Goal: Task Accomplishment & Management: Manage account settings

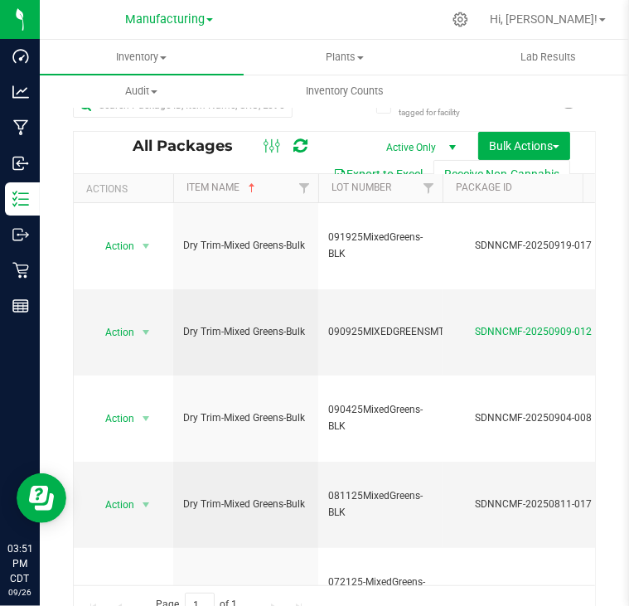
scroll to position [0, 448]
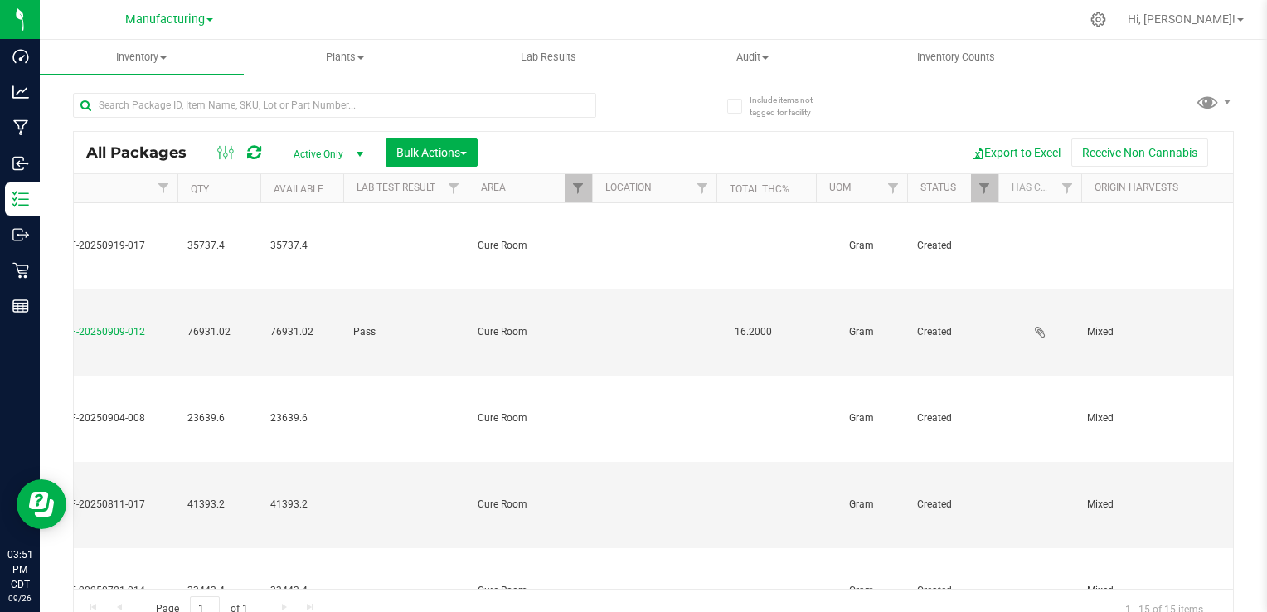
click at [158, 25] on span "Manufacturing" at bounding box center [165, 19] width 80 height 15
click at [158, 55] on link "Cultivation" at bounding box center [169, 58] width 242 height 22
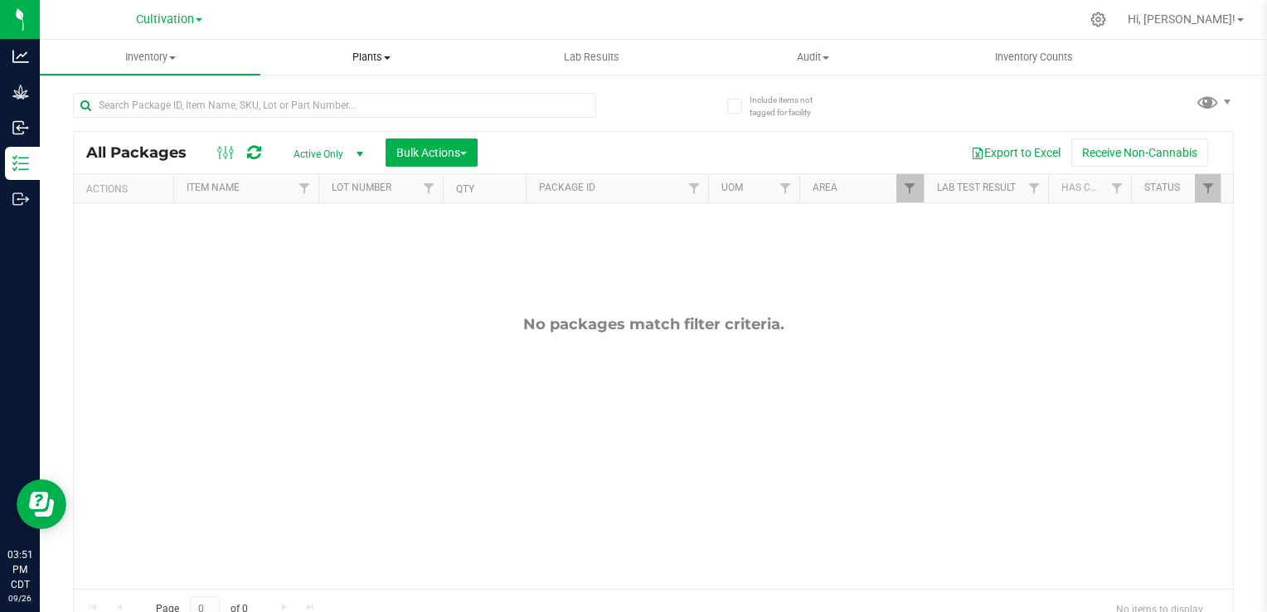
click at [362, 51] on span "Plants" at bounding box center [370, 57] width 219 height 15
click at [342, 95] on span "All plants" at bounding box center [307, 100] width 95 height 14
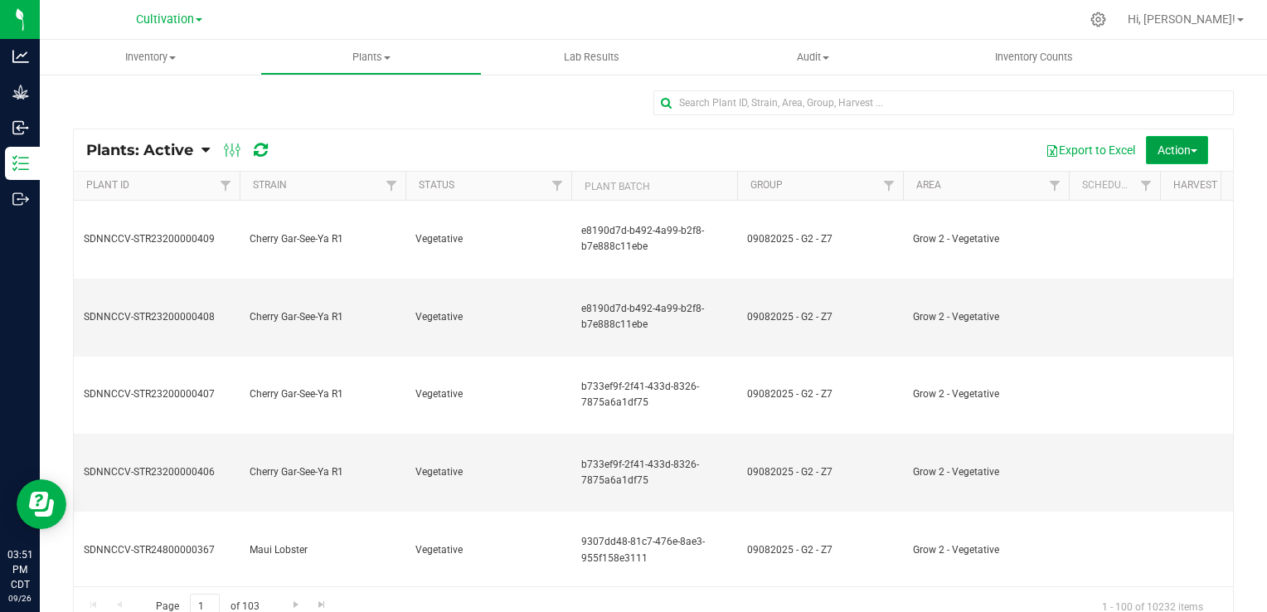
click at [629, 152] on span "Action" at bounding box center [1178, 149] width 40 height 13
click at [629, 187] on span "Destroy plants" at bounding box center [1145, 187] width 70 height 13
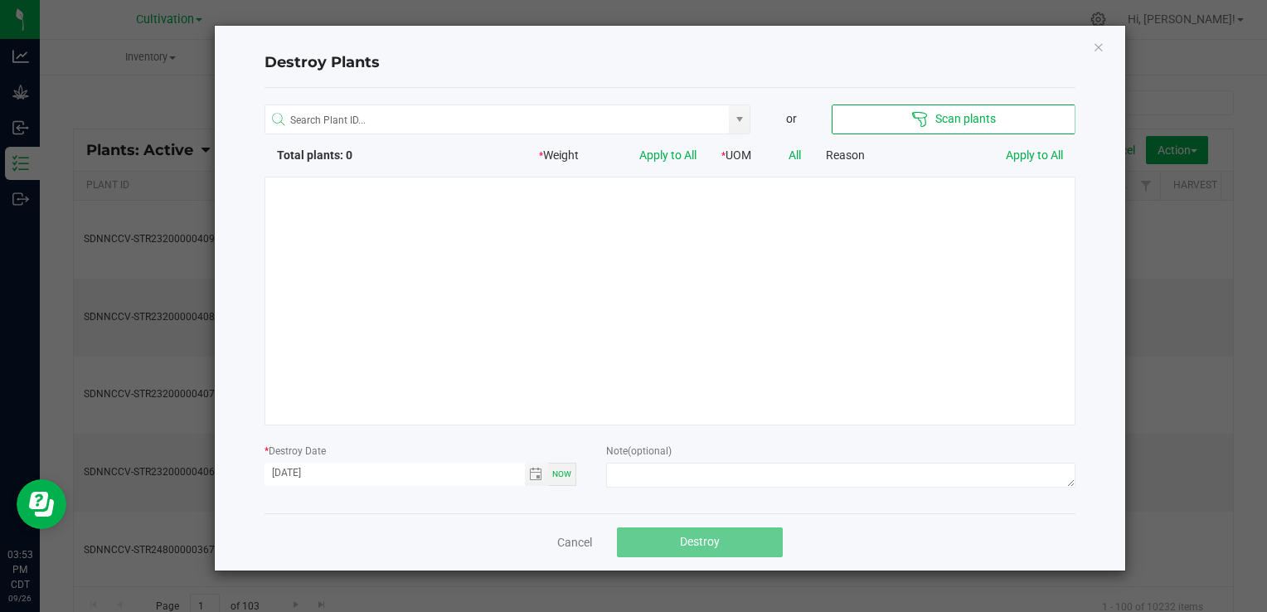
click at [629, 307] on div at bounding box center [670, 301] width 811 height 249
click at [629, 95] on div "or Scan plants Total plants: 0 * Weight Apply to All * UOM All Reason Apply to …" at bounding box center [670, 300] width 811 height 425
click at [629, 112] on button "Scan plants" at bounding box center [953, 119] width 243 height 30
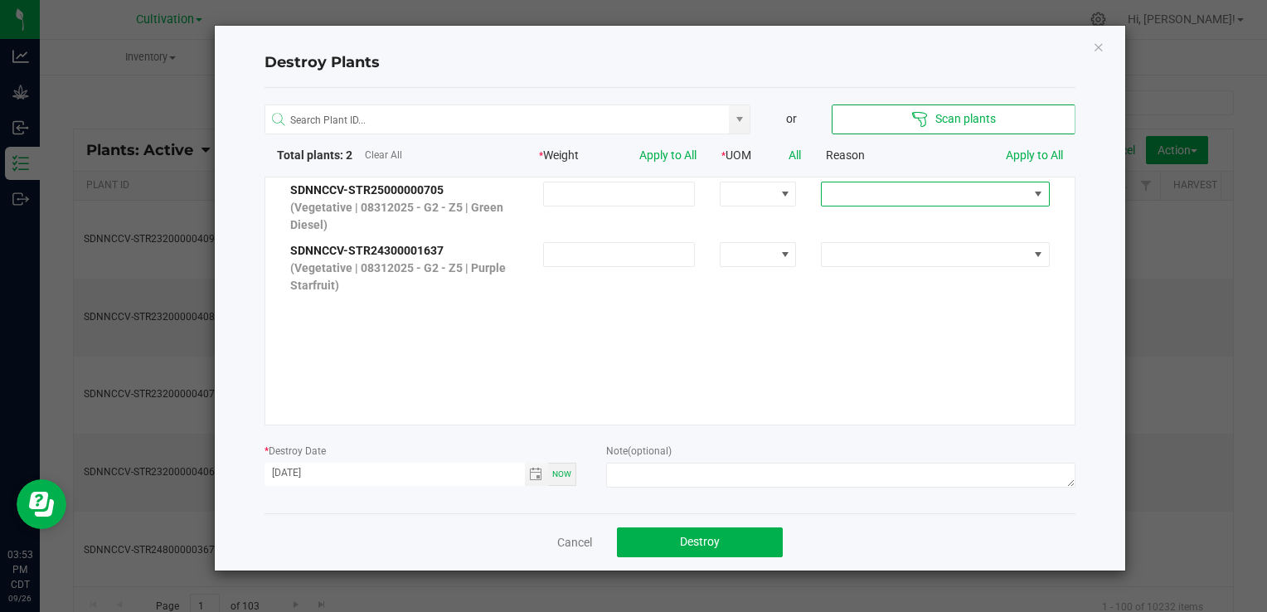
click at [629, 200] on span at bounding box center [925, 193] width 206 height 23
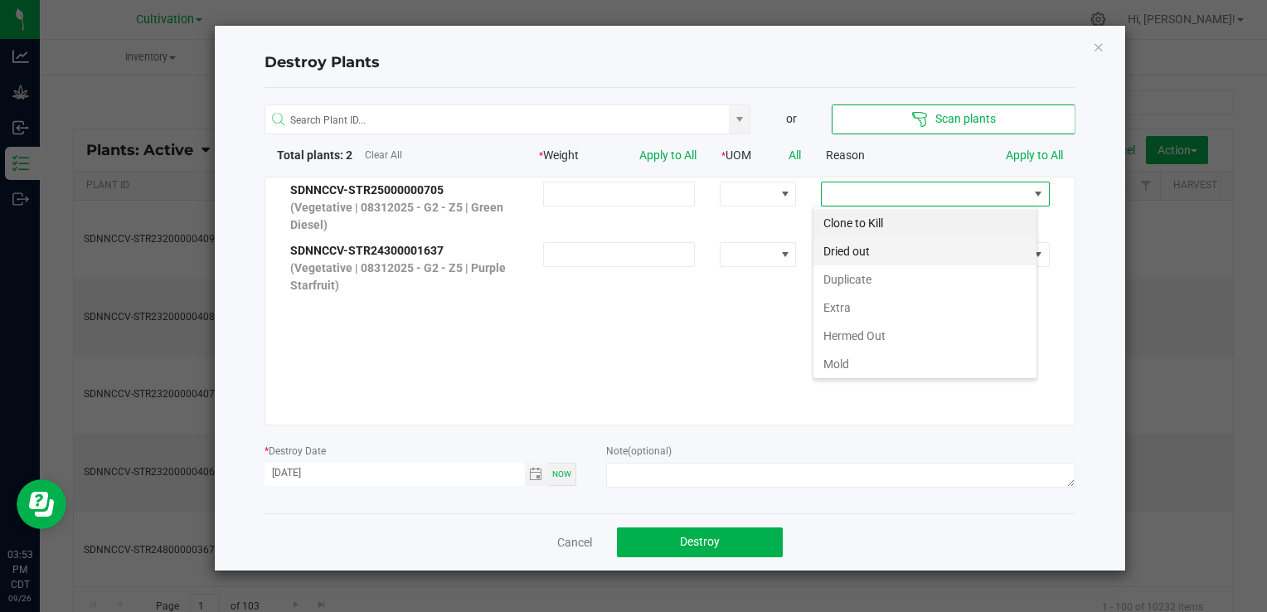
click at [629, 252] on li "Dried out" at bounding box center [924, 251] width 223 height 28
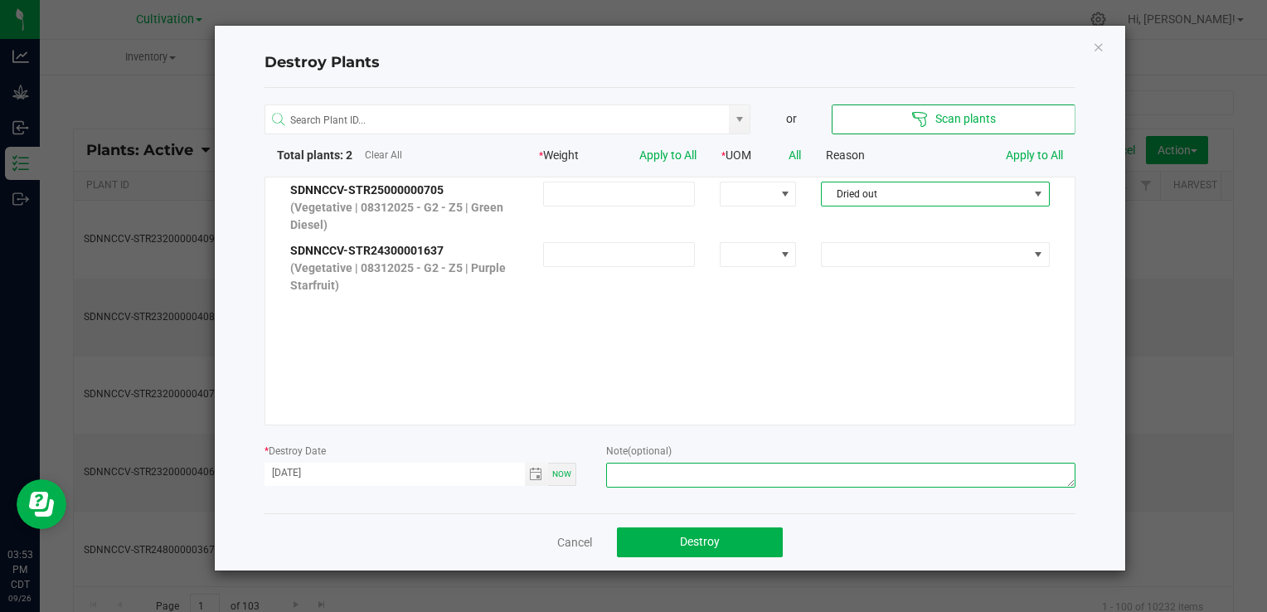
click at [629, 465] on textarea at bounding box center [840, 475] width 469 height 25
type textarea "Dead - [PERSON_NAME]"
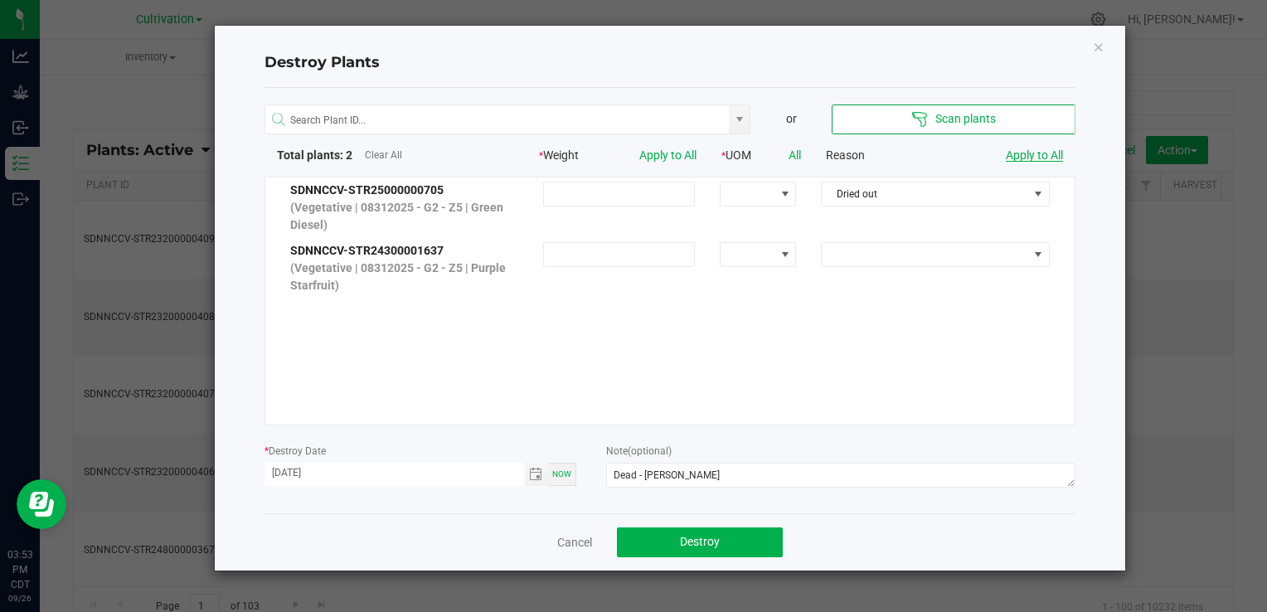
click at [629, 158] on link "Apply to All" at bounding box center [1034, 154] width 57 height 13
click at [629, 546] on button "Destroy" at bounding box center [700, 542] width 166 height 30
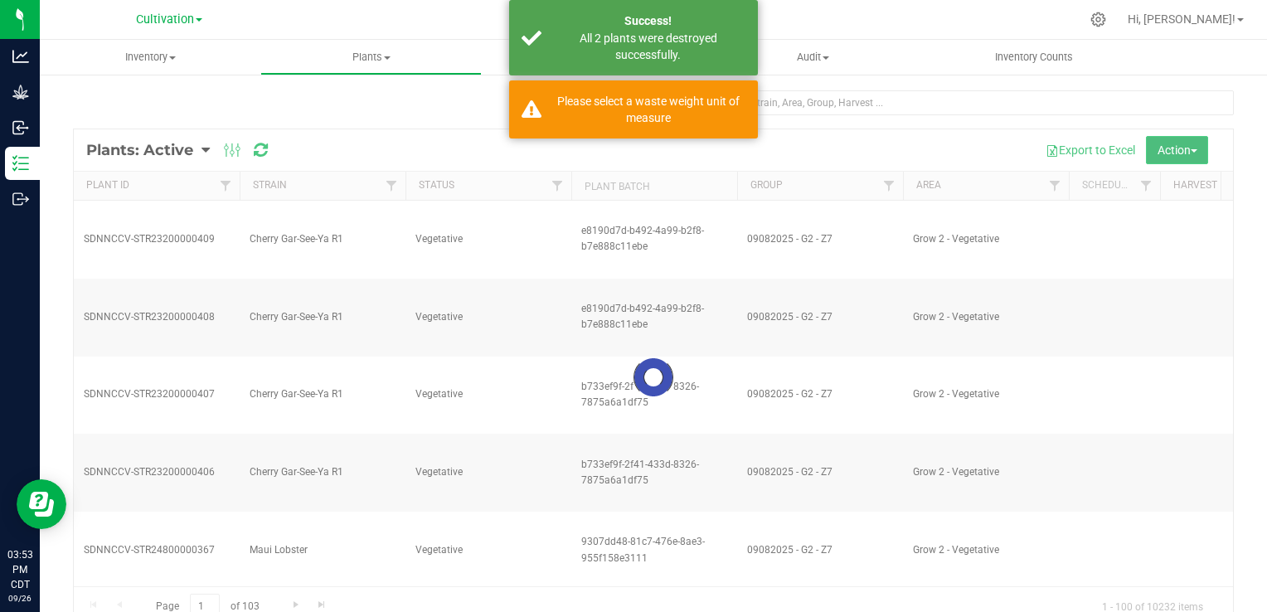
click at [629, 151] on span "Action" at bounding box center [1178, 149] width 40 height 13
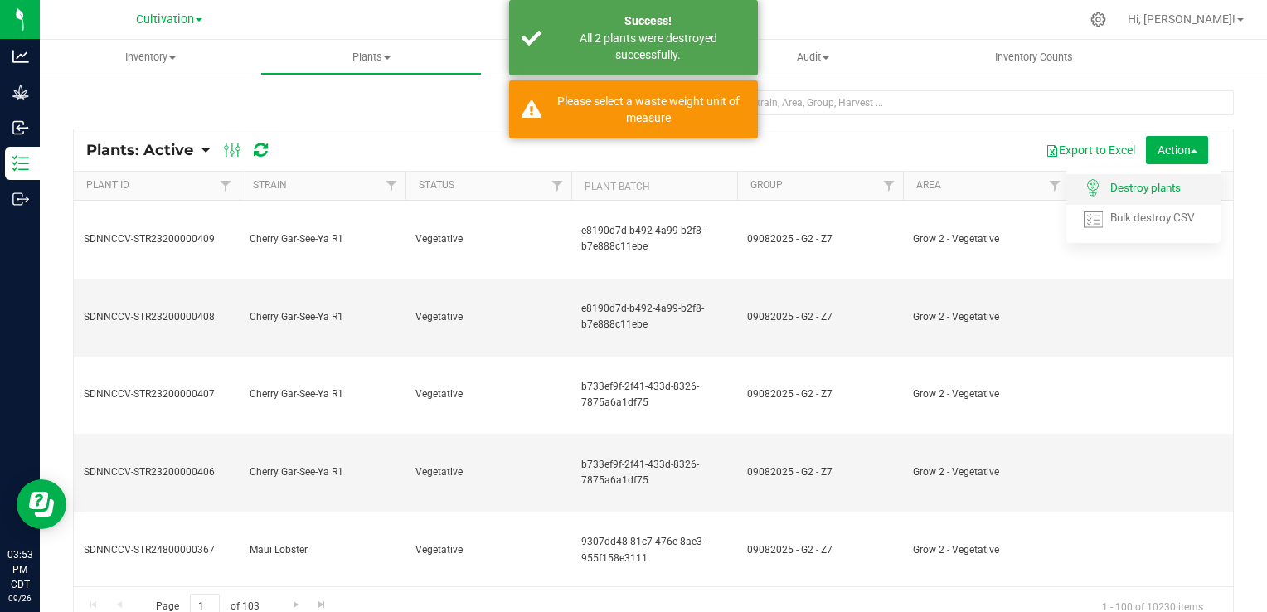
click at [629, 187] on span "Destroy plants" at bounding box center [1145, 187] width 70 height 13
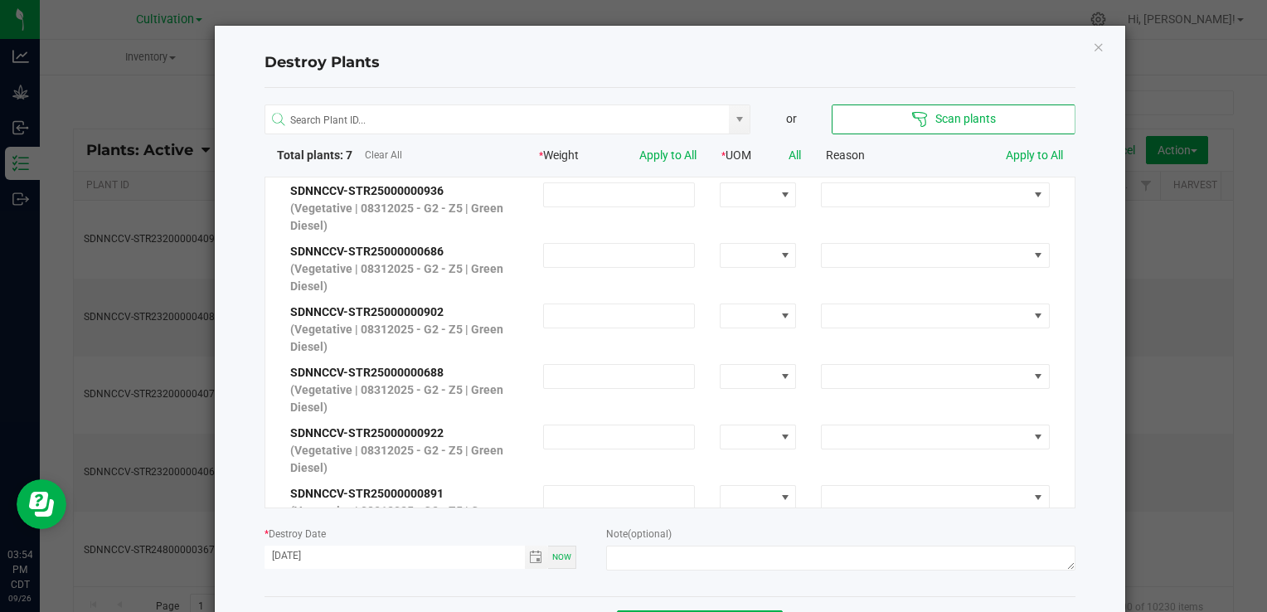
scroll to position [0, 0]
click at [629, 195] on span at bounding box center [925, 193] width 206 height 23
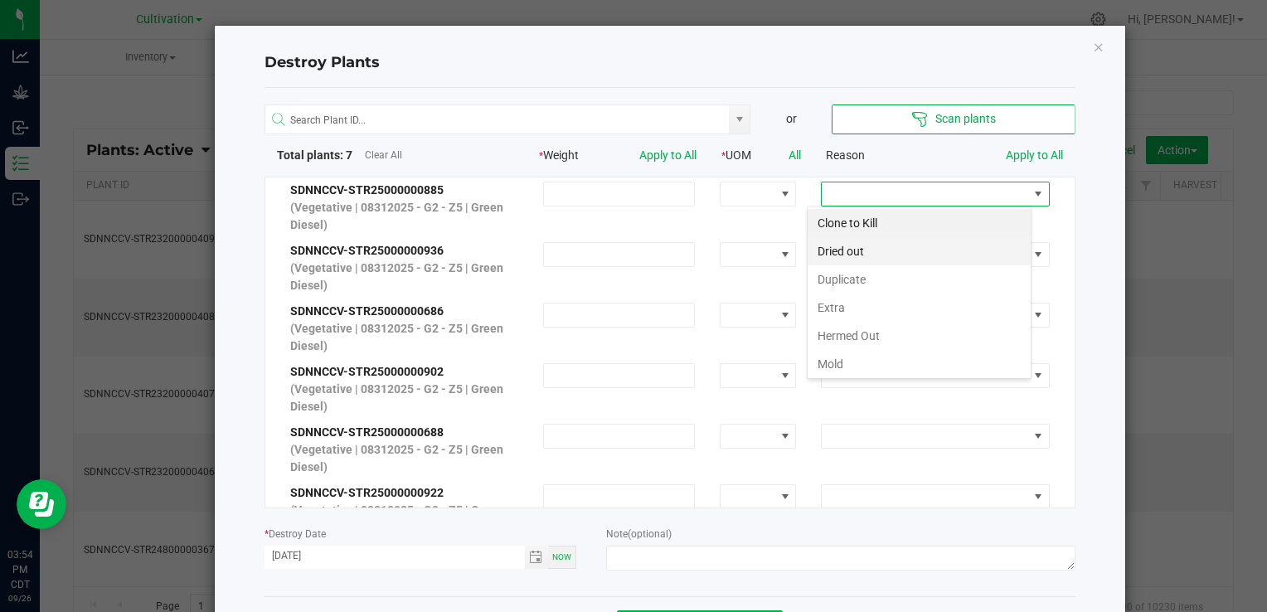
click at [629, 257] on li "Dried out" at bounding box center [919, 251] width 223 height 28
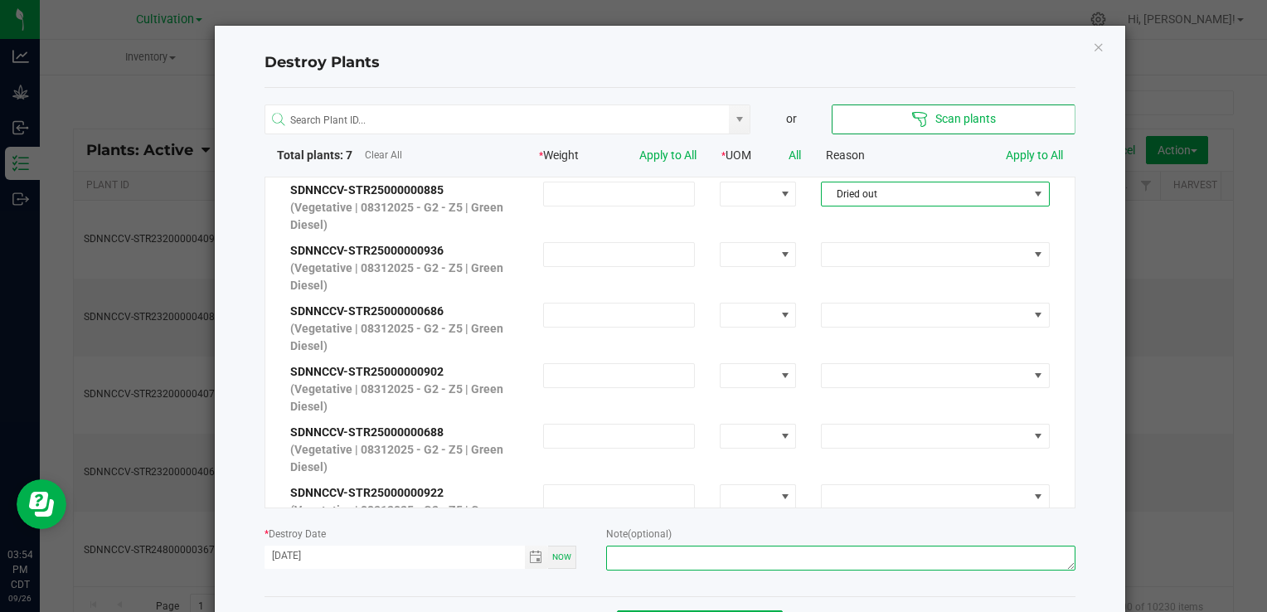
click at [629, 556] on textarea at bounding box center [840, 558] width 469 height 25
type textarea "No Growth - JJ"
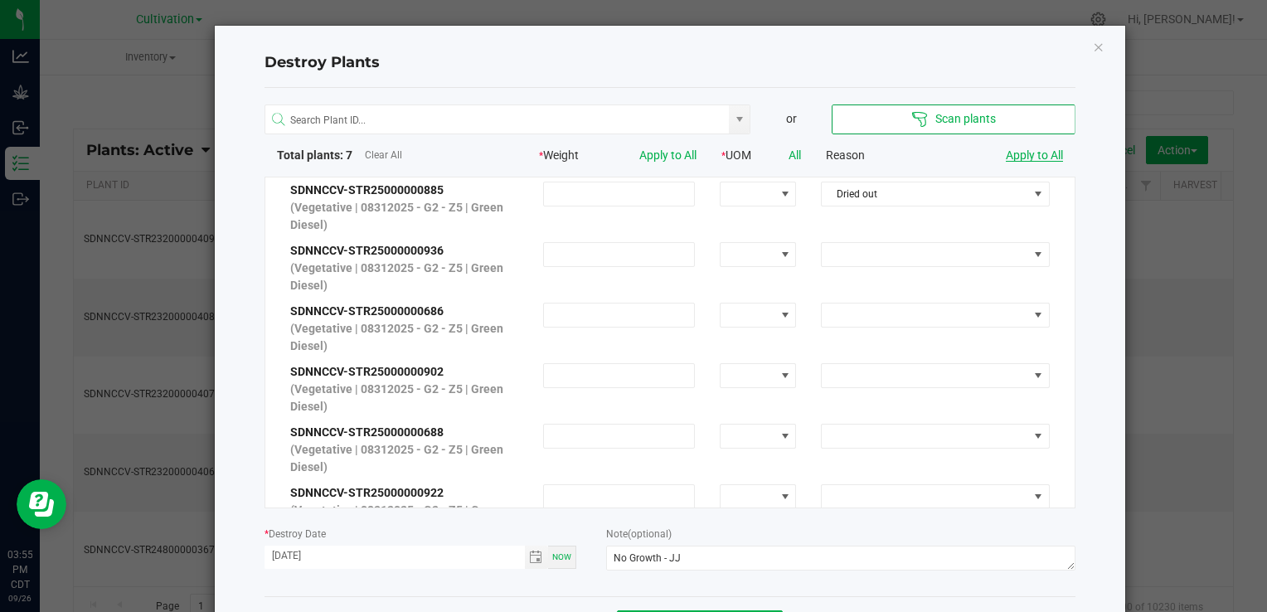
click at [629, 150] on link "Apply to All" at bounding box center [1034, 154] width 57 height 13
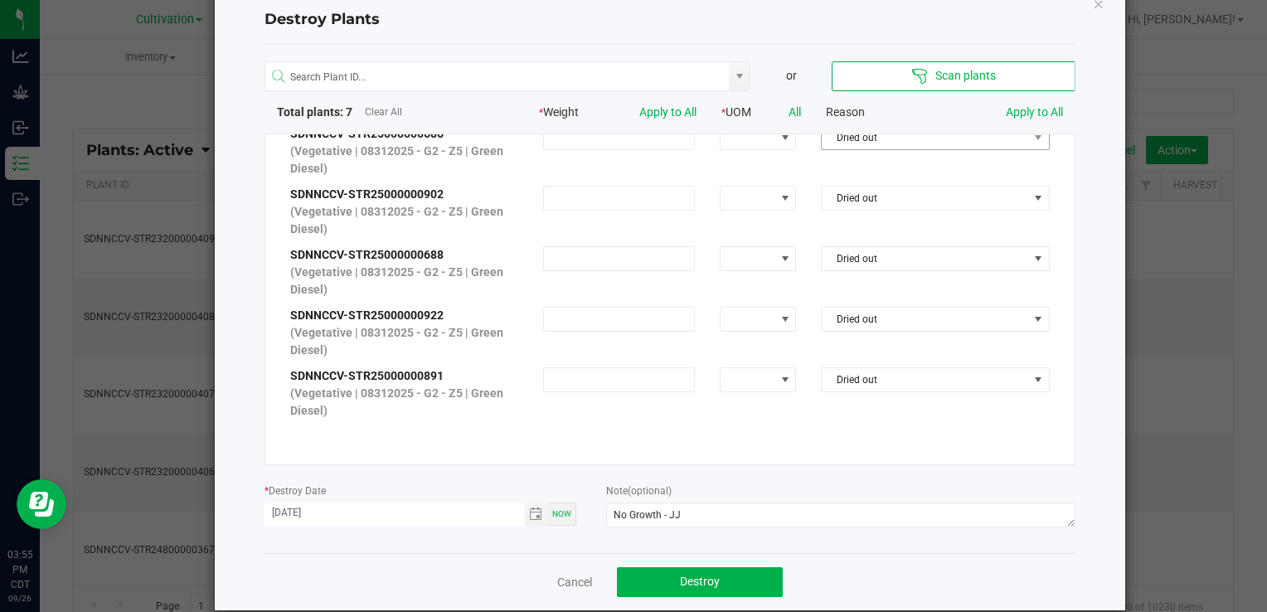
scroll to position [66, 0]
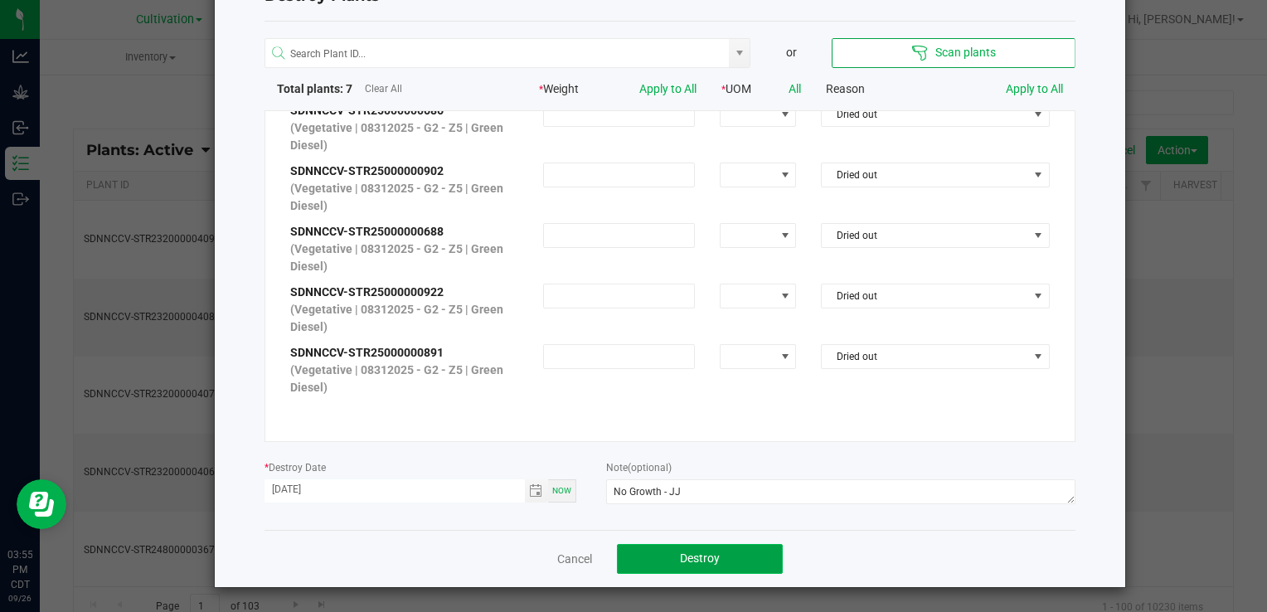
click at [629, 563] on button "Destroy" at bounding box center [700, 559] width 166 height 30
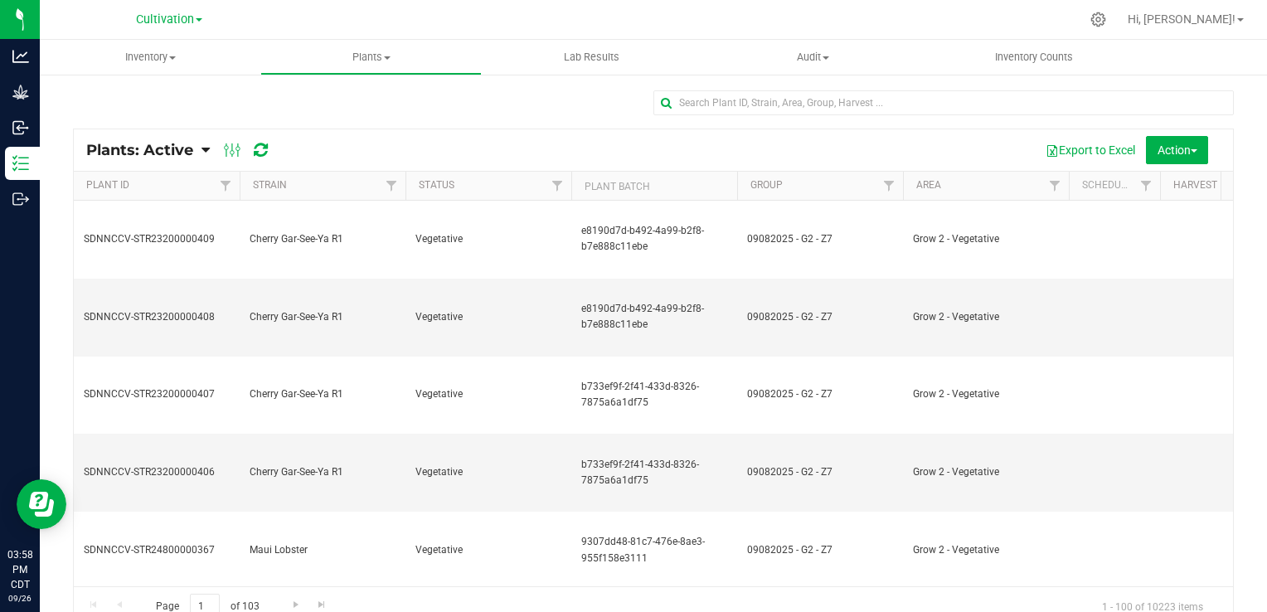
click at [199, 143] on link "Plants: Active" at bounding box center [143, 150] width 115 height 18
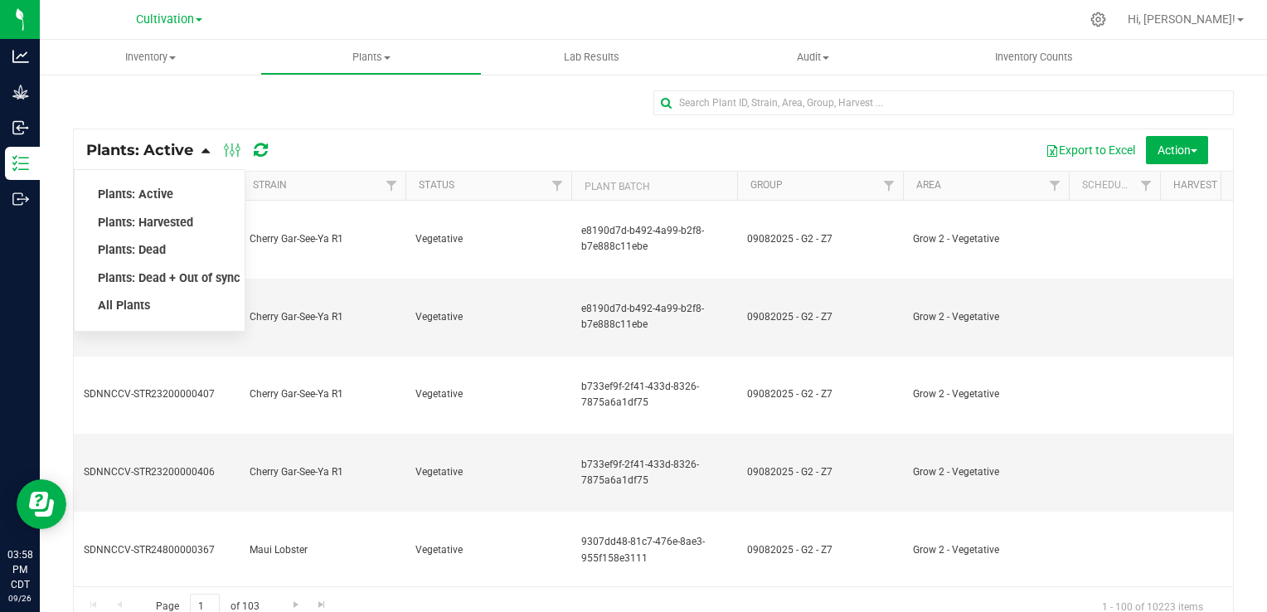
click at [175, 241] on div "Plants: Dead" at bounding box center [159, 250] width 125 height 28
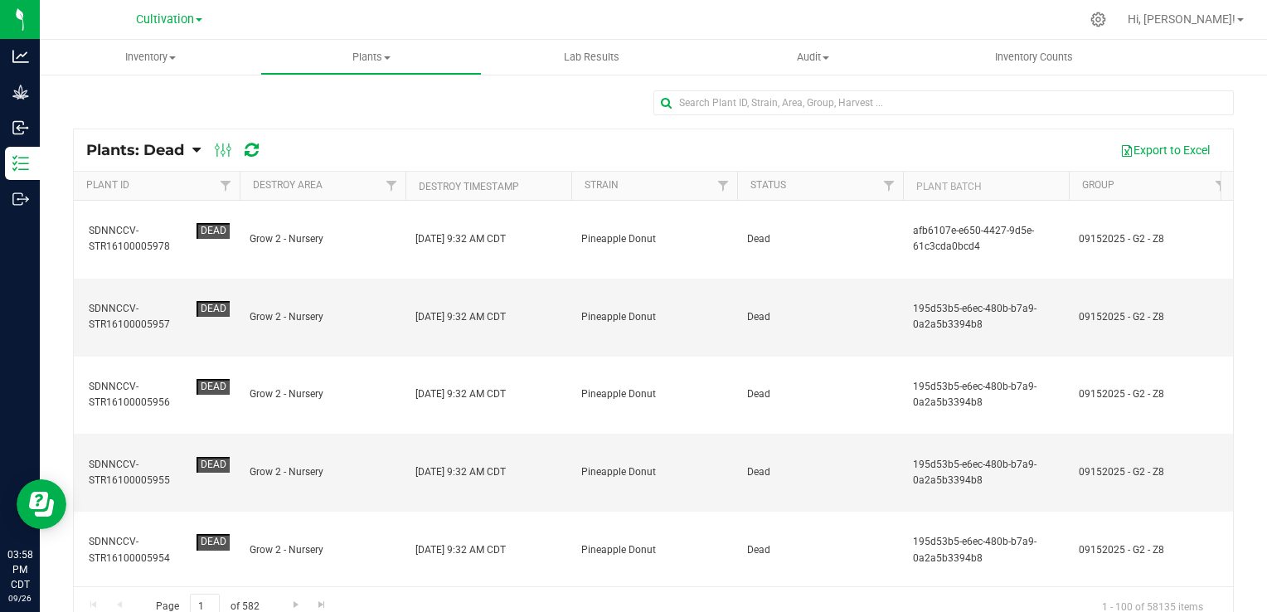
click at [551, 191] on th "Destroy Timestamp" at bounding box center [488, 186] width 166 height 29
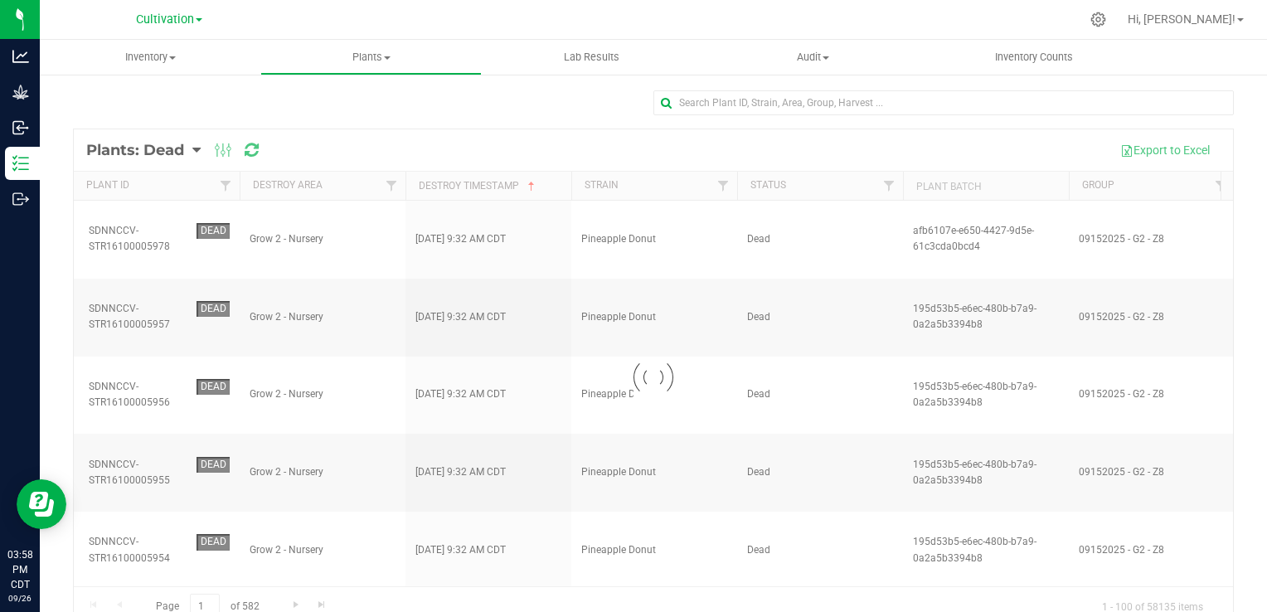
click at [546, 191] on th "Destroy Timestamp" at bounding box center [488, 186] width 166 height 29
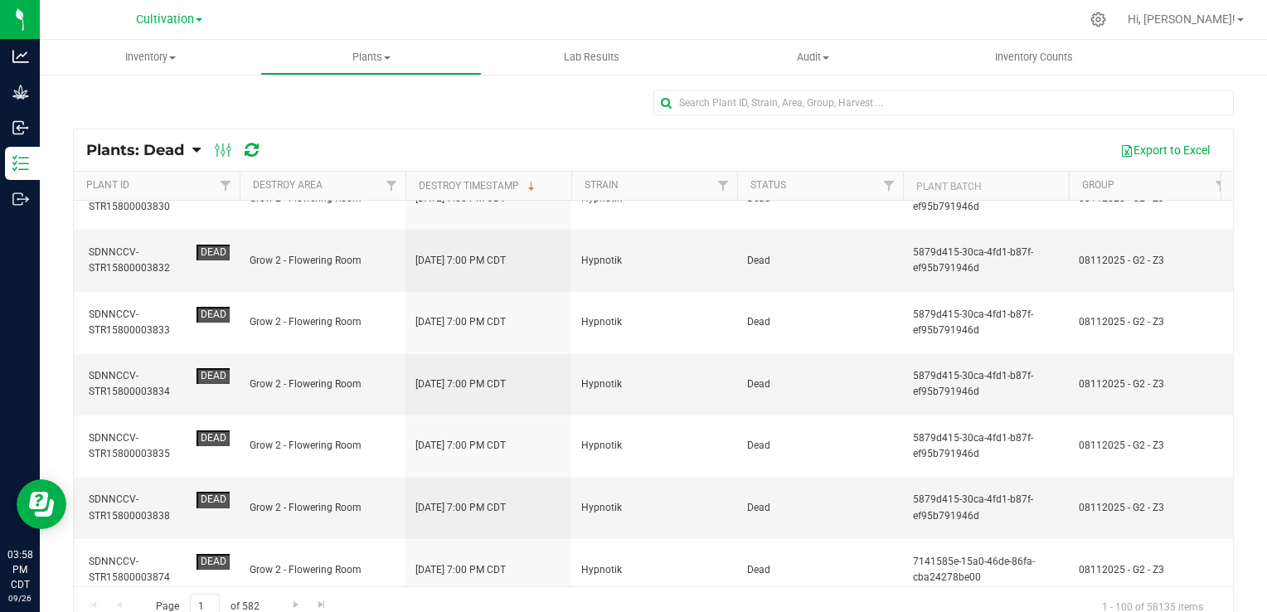
scroll to position [2322, 0]
